Goal: Use online tool/utility: Utilize a website feature to perform a specific function

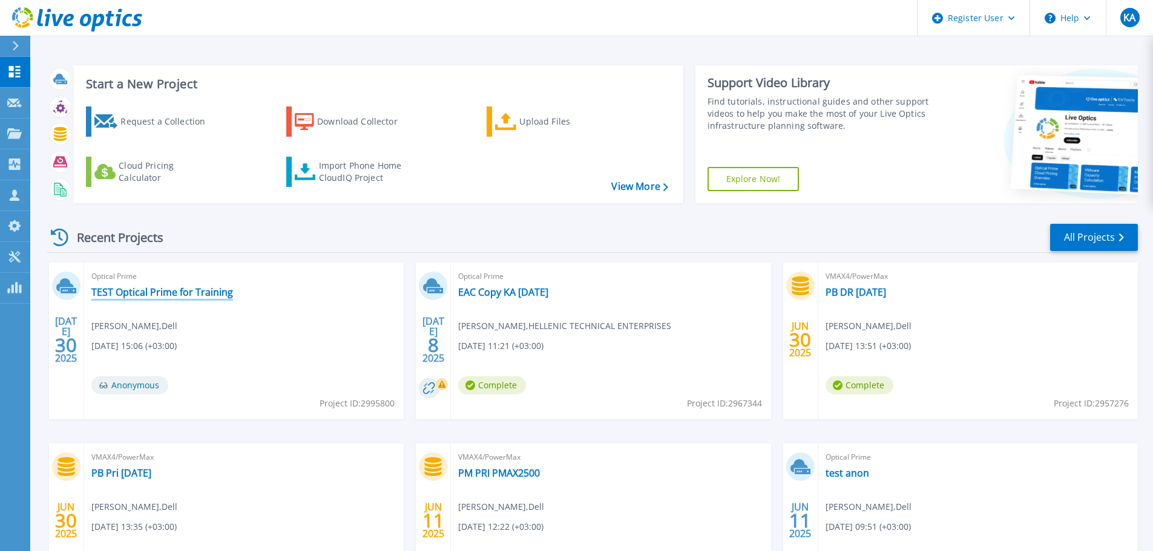
click at [211, 295] on link "TEST Optical Prime for Training" at bounding box center [162, 292] width 142 height 12
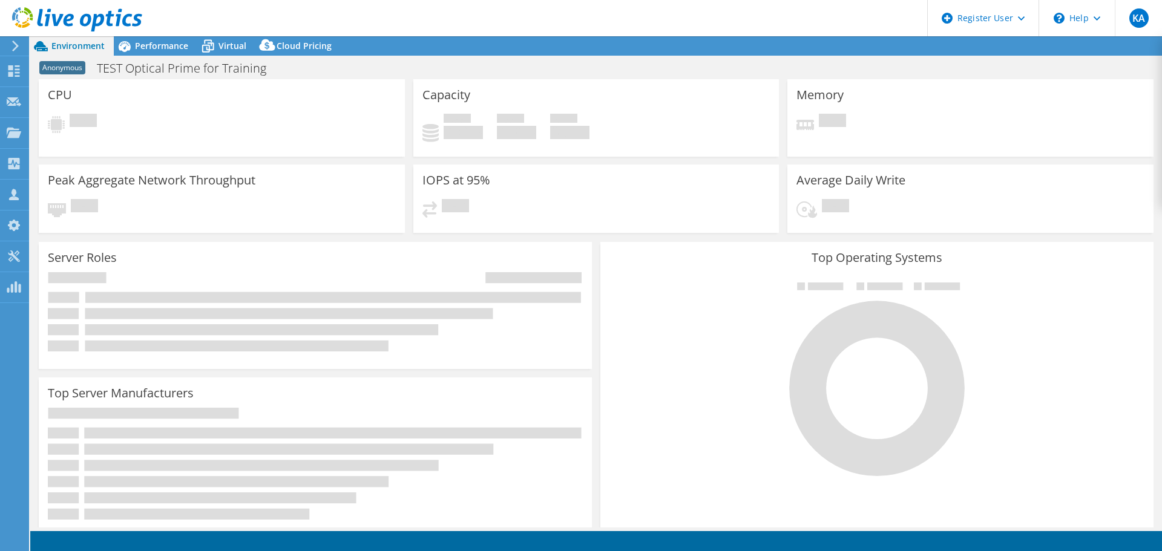
select select "USD"
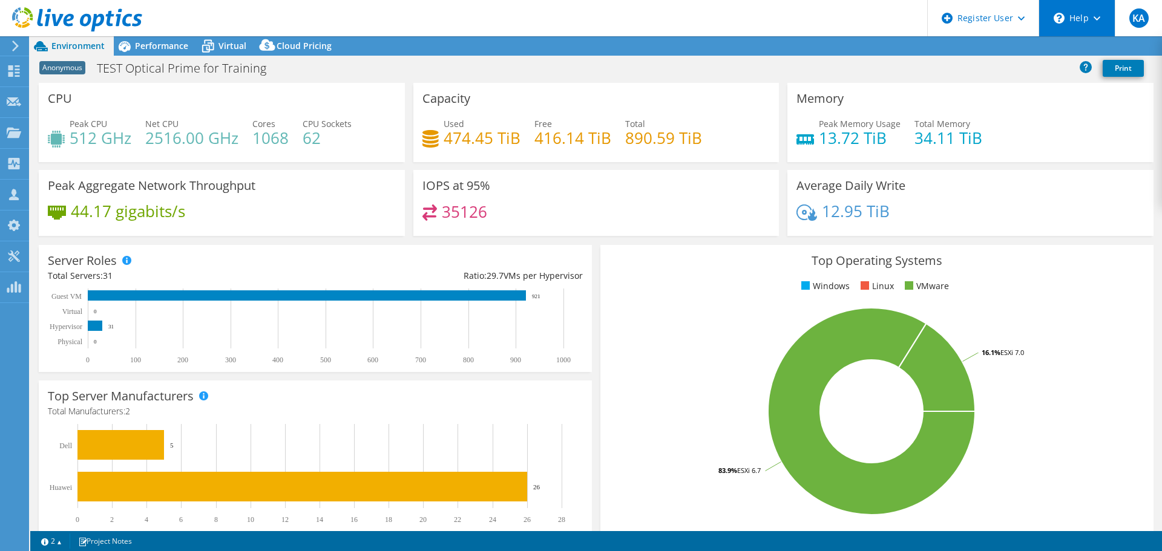
click at [1102, 22] on div "\n Help" at bounding box center [1076, 18] width 76 height 36
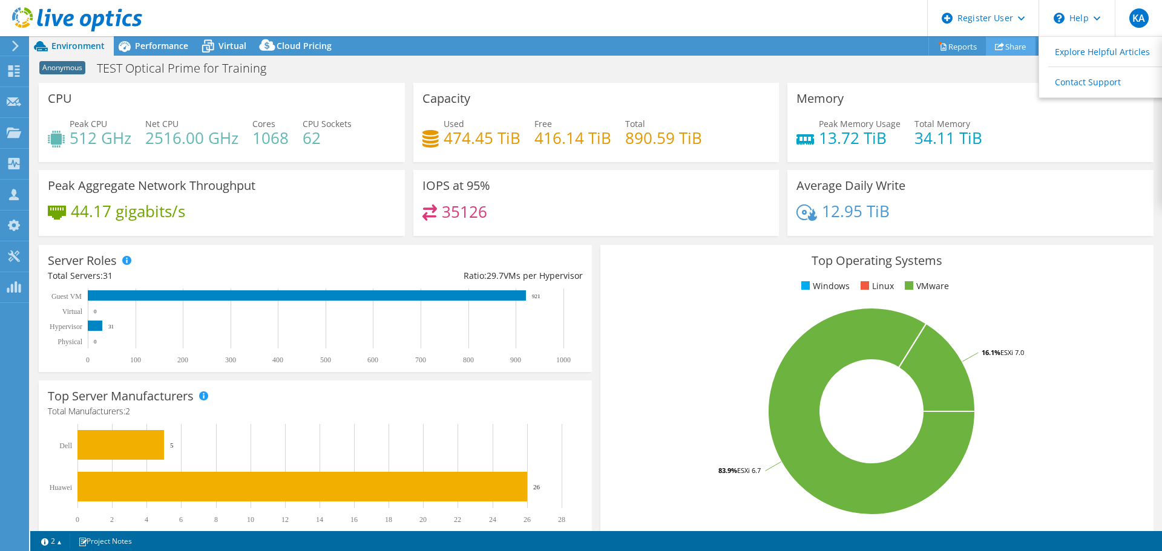
click at [1007, 49] on link "Share" at bounding box center [1011, 46] width 50 height 19
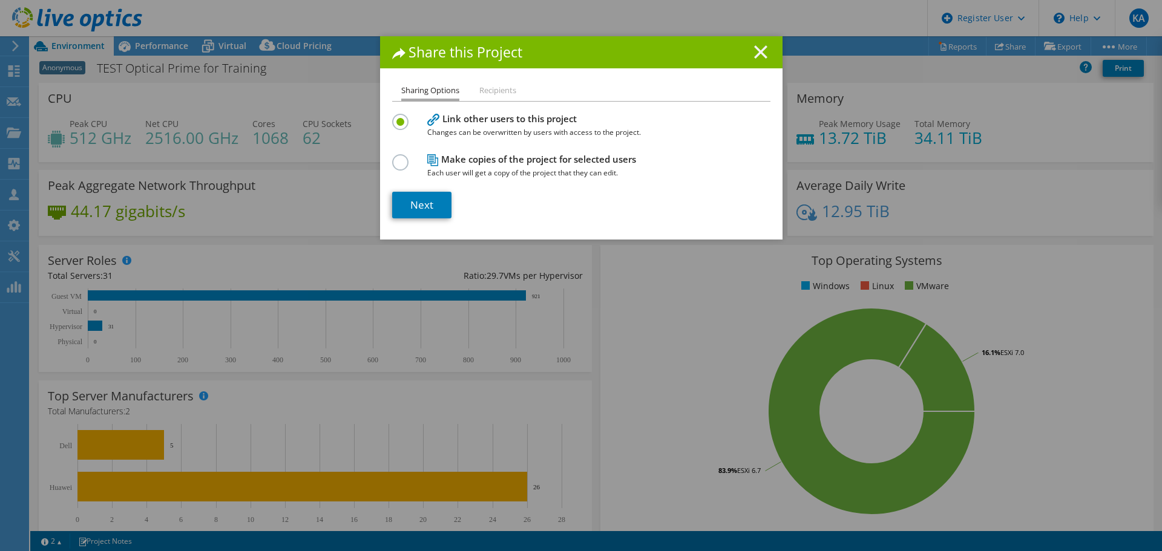
click at [755, 48] on line at bounding box center [761, 52] width 12 height 12
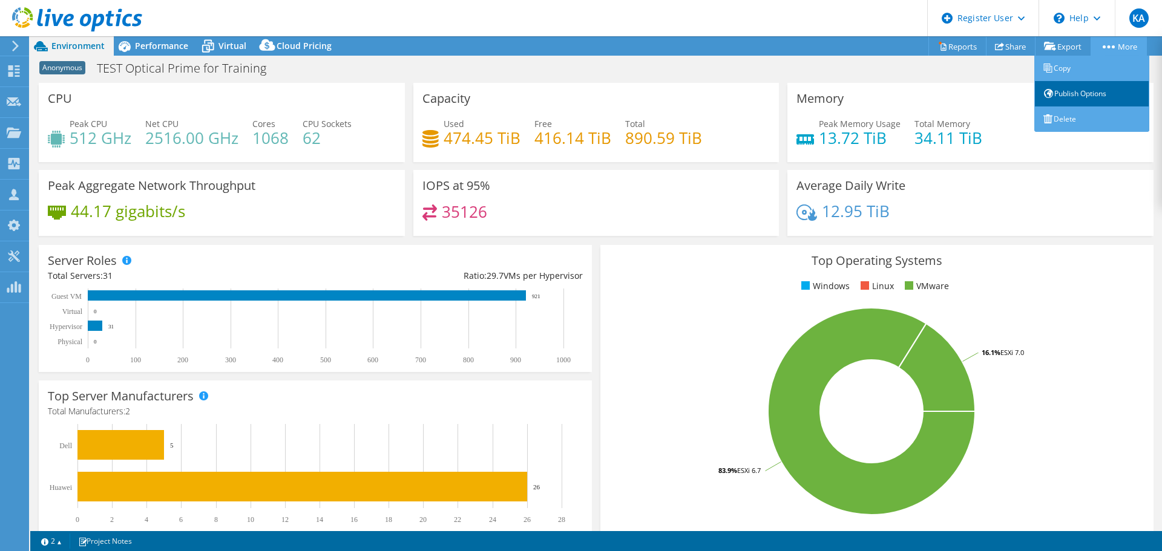
click at [1078, 93] on link "Publish Options" at bounding box center [1091, 93] width 115 height 25
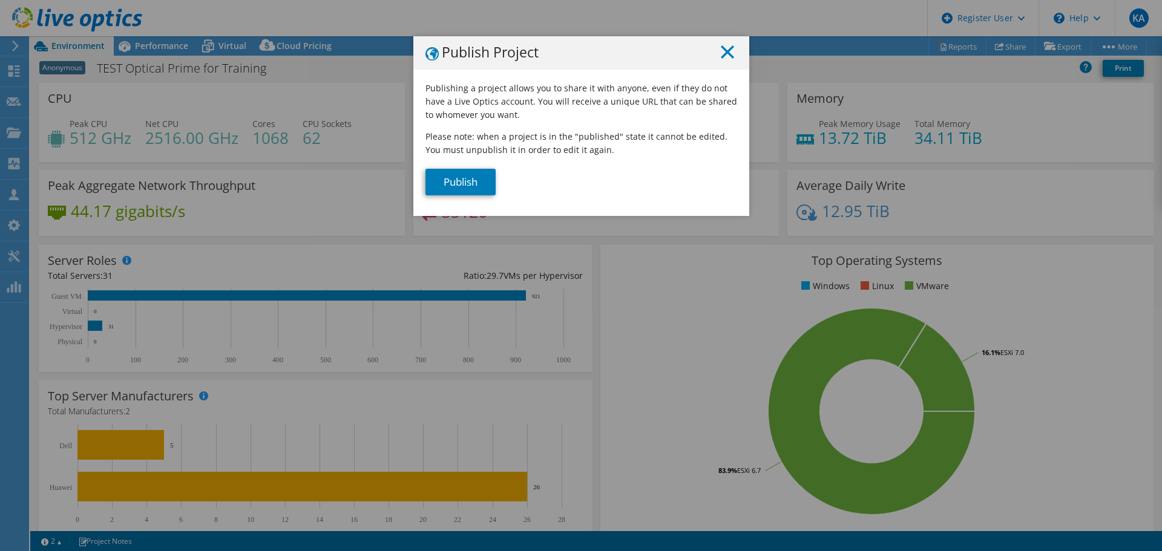
click at [727, 54] on icon at bounding box center [727, 51] width 13 height 13
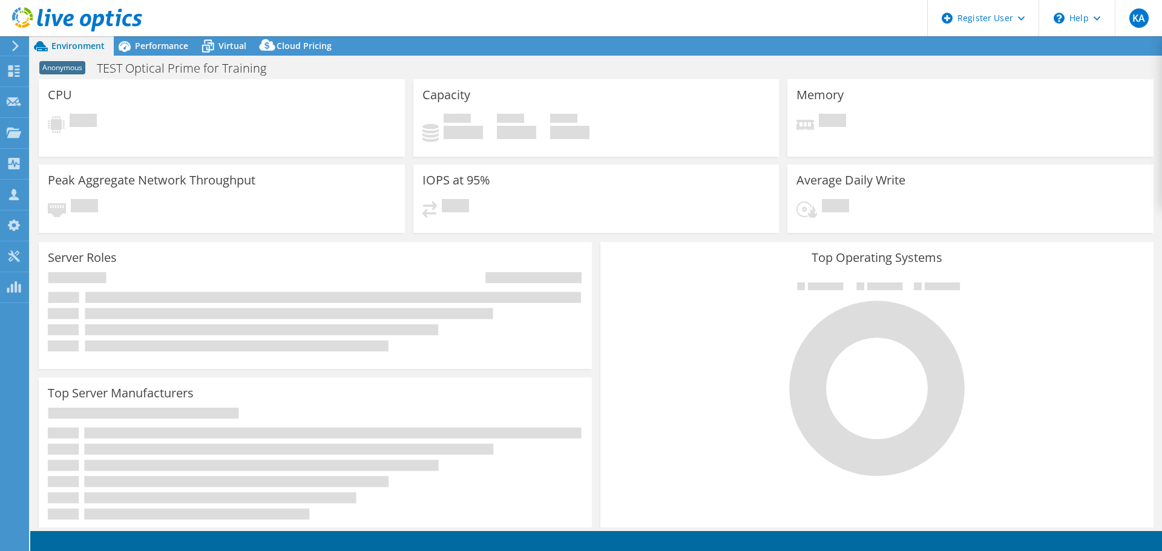
select select "USD"
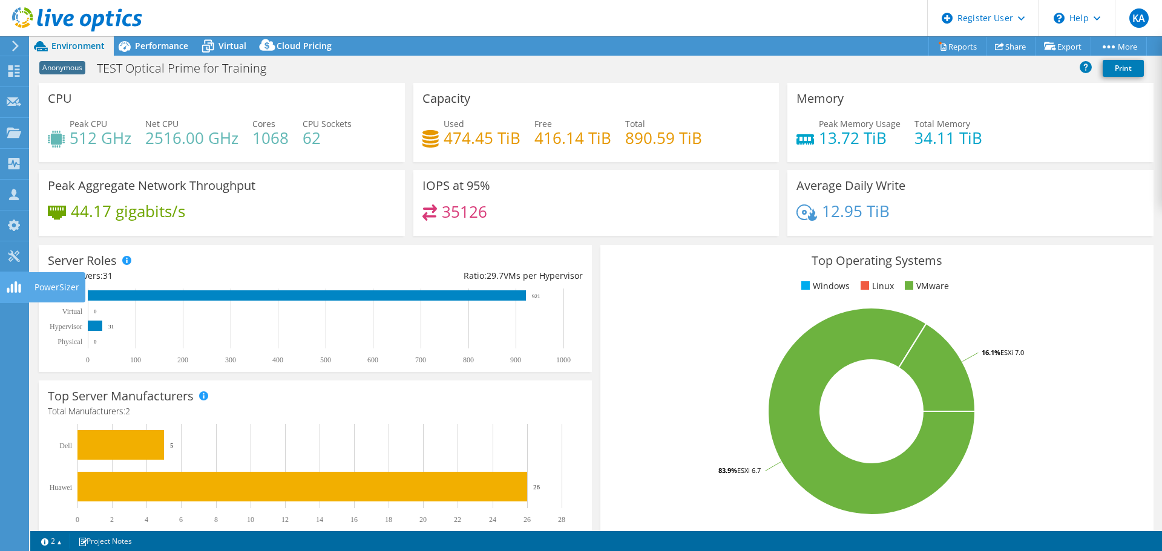
click at [13, 289] on use at bounding box center [14, 286] width 14 height 11
click at [18, 261] on use at bounding box center [13, 256] width 11 height 11
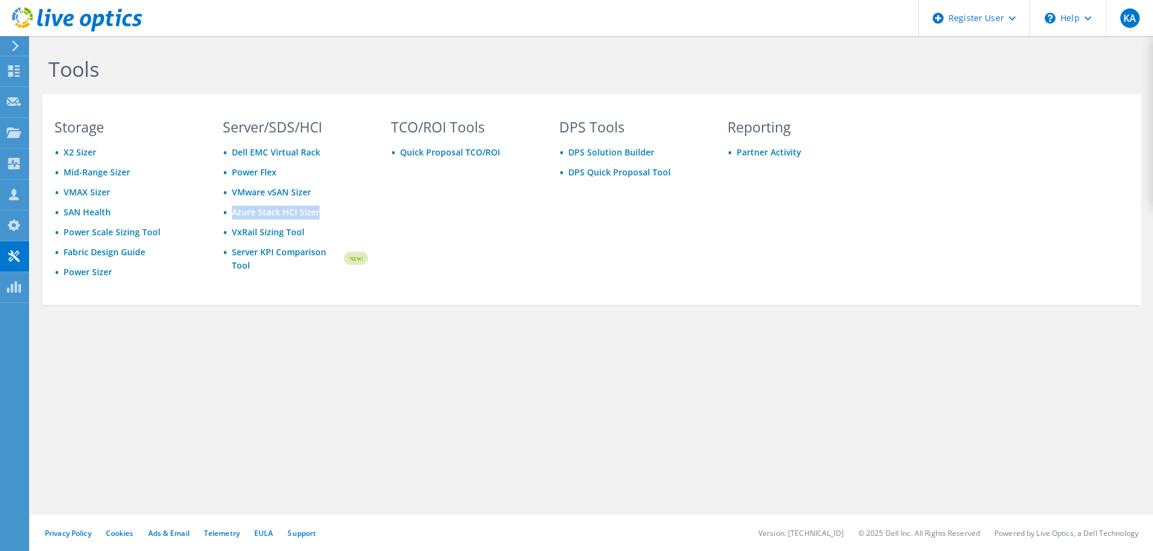
drag, startPoint x: 325, startPoint y: 211, endPoint x: 234, endPoint y: 218, distance: 91.7
click at [234, 218] on li "Azure Stack HCI Sizer" at bounding box center [295, 213] width 145 height 14
copy link "Azure Stack HCI Sizer"
drag, startPoint x: 238, startPoint y: 310, endPoint x: 207, endPoint y: 310, distance: 31.5
click at [238, 310] on div "Tools Storage X2 Sizer Mid-Range Sizer VMAX Sizer SAN Health Power Scale Sizing…" at bounding box center [591, 206] width 1122 height 341
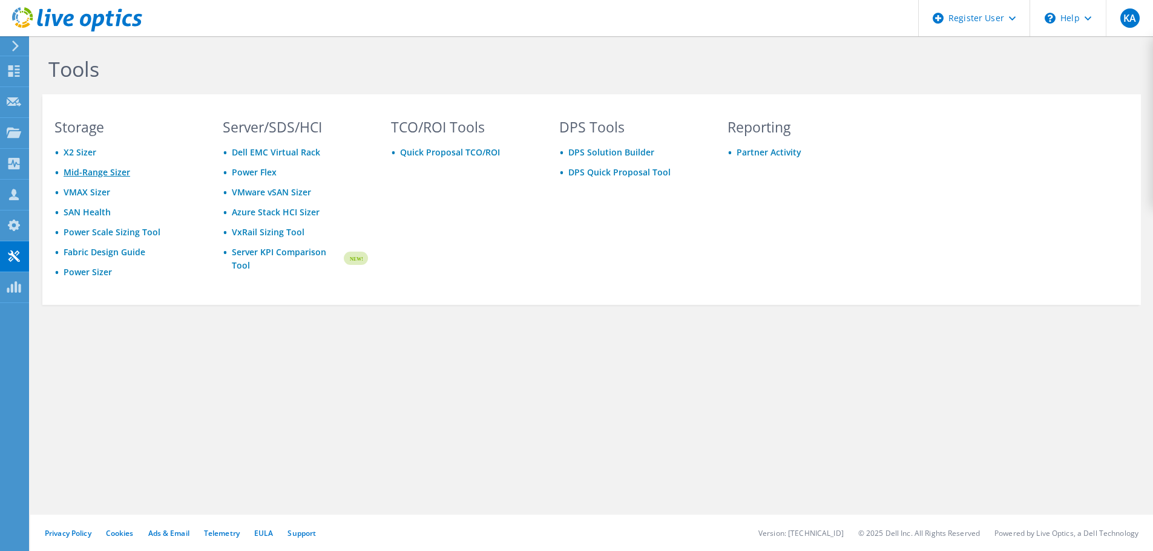
click at [88, 175] on link "Mid-Range Sizer" at bounding box center [97, 171] width 67 height 11
click at [283, 214] on link "Azure Stack HCI Sizer" at bounding box center [276, 211] width 88 height 11
click at [13, 76] on icon at bounding box center [14, 70] width 15 height 11
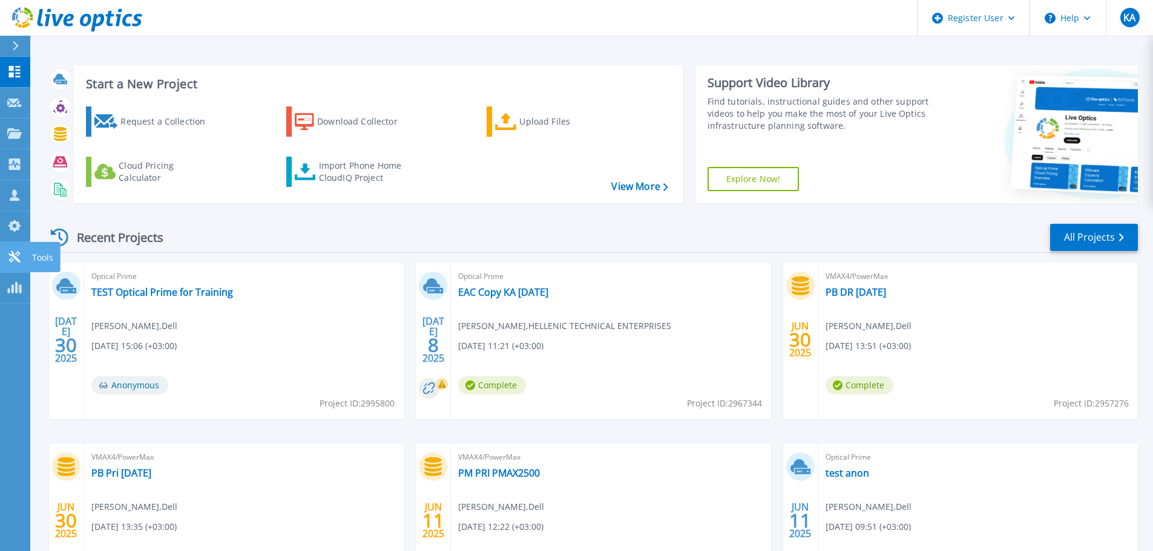
click at [14, 256] on icon at bounding box center [13, 256] width 11 height 11
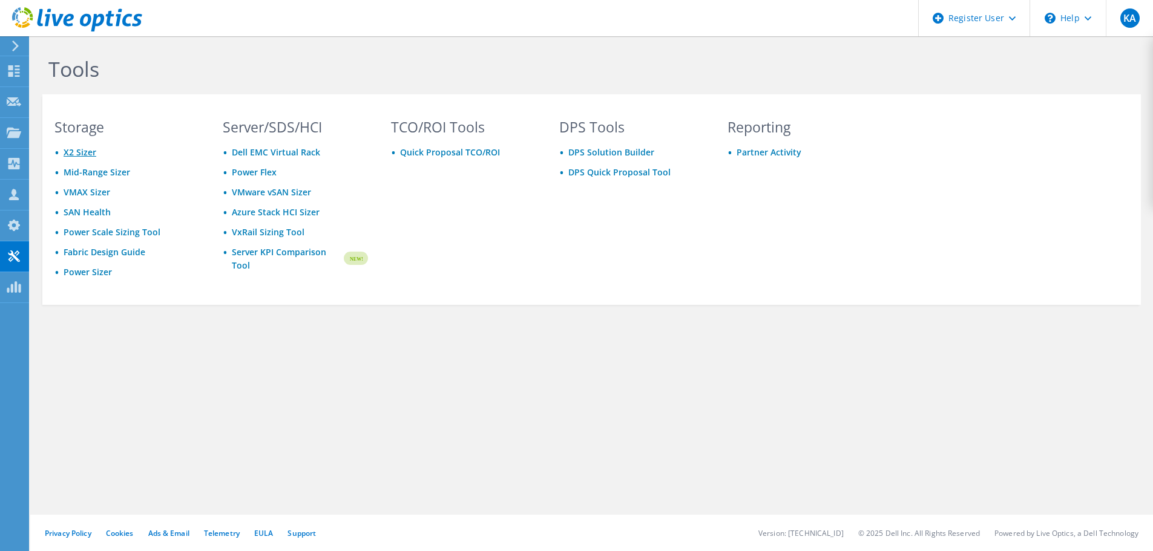
click at [85, 153] on link "X2 Sizer" at bounding box center [80, 151] width 33 height 11
click at [307, 211] on link "Azure Stack HCI Sizer" at bounding box center [276, 211] width 88 height 11
click at [90, 214] on link "SAN Health" at bounding box center [87, 211] width 47 height 11
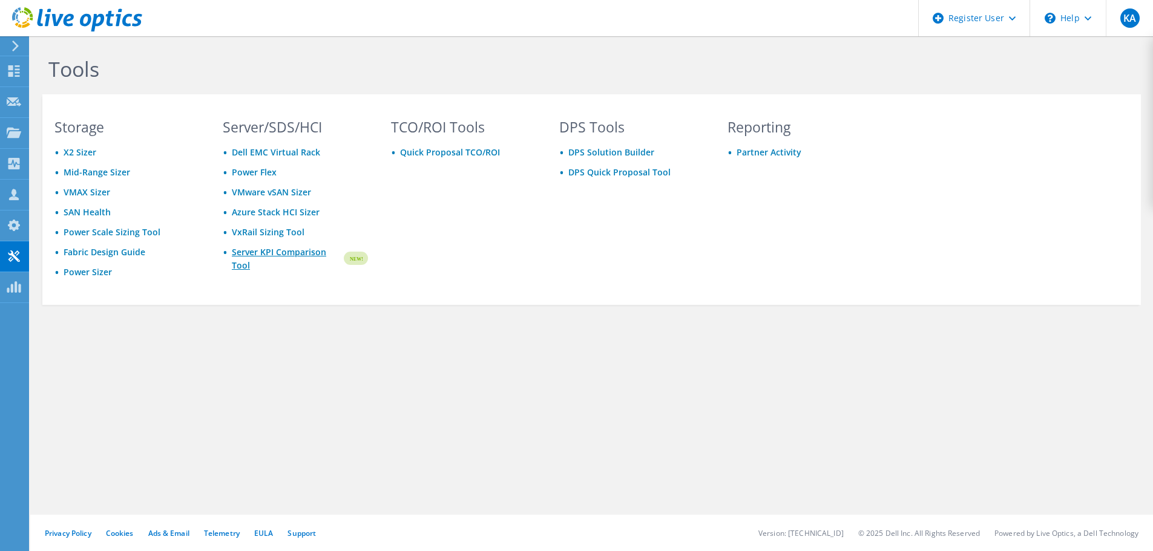
click at [288, 252] on link "Server KPI Comparison Tool" at bounding box center [287, 259] width 110 height 27
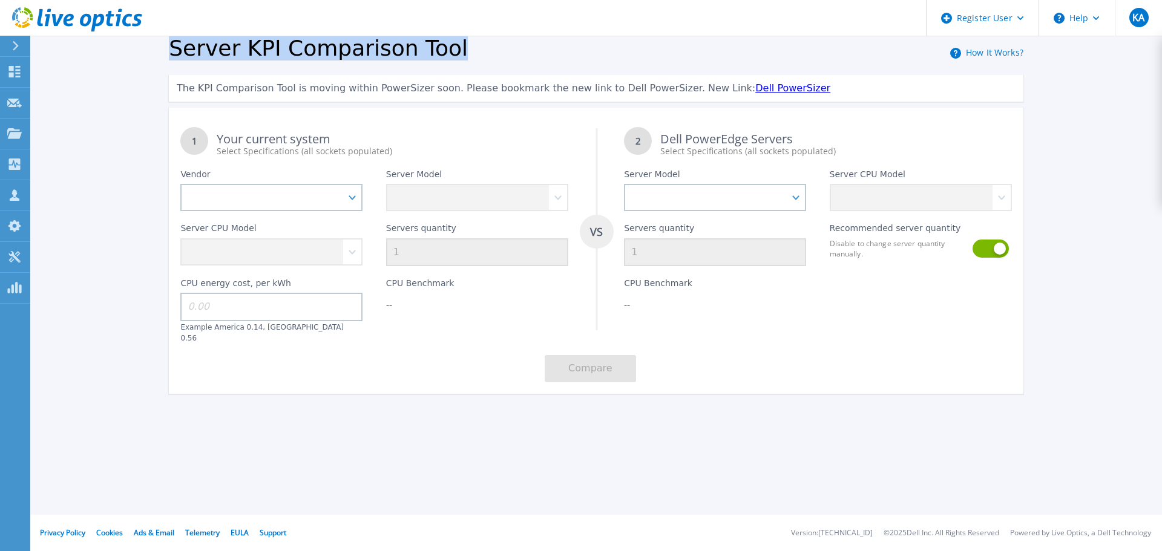
drag, startPoint x: 448, startPoint y: 48, endPoint x: 174, endPoint y: 47, distance: 274.7
click at [174, 47] on div "Server KPI Comparison Tool How It Works?" at bounding box center [596, 51] width 854 height 30
copy span "Server KPI Comparison Tool"
drag, startPoint x: 15, startPoint y: 260, endPoint x: 22, endPoint y: 258, distance: 7.5
click at [15, 260] on icon at bounding box center [14, 256] width 15 height 11
